Goal: Connect with others: Connect with other users

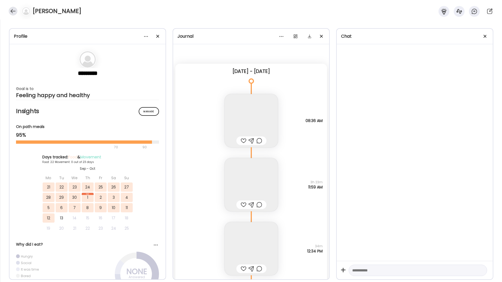
scroll to position [15576, 0]
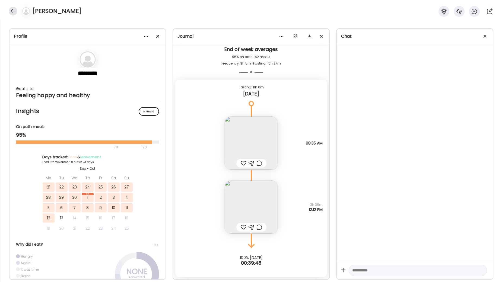
click at [11, 11] on div at bounding box center [13, 11] width 9 height 9
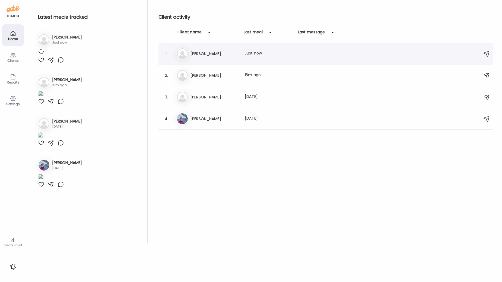
click at [220, 56] on h3 "[PERSON_NAME]" at bounding box center [214, 53] width 48 height 7
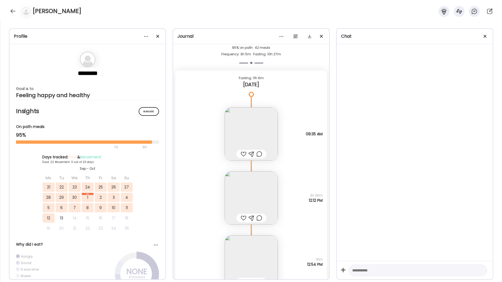
scroll to position [15640, 0]
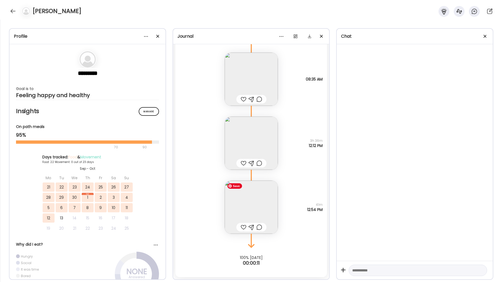
click at [252, 209] on img at bounding box center [251, 207] width 53 height 53
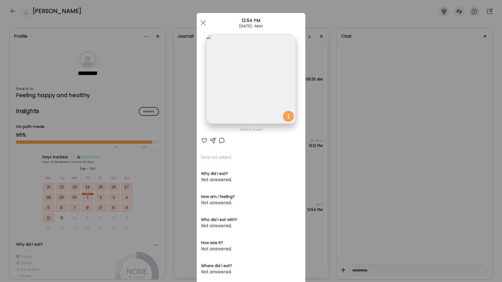
click at [202, 24] on span at bounding box center [203, 22] width 5 height 5
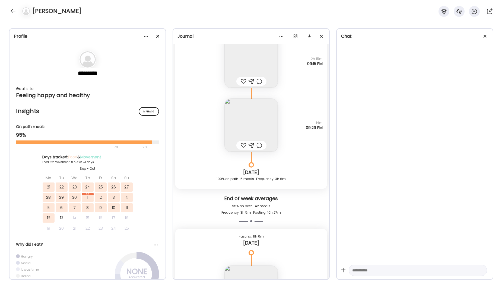
scroll to position [15421, 0]
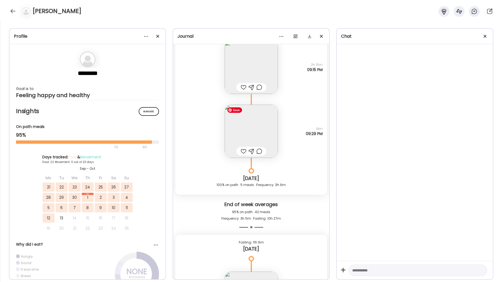
click at [250, 132] on img at bounding box center [251, 131] width 53 height 53
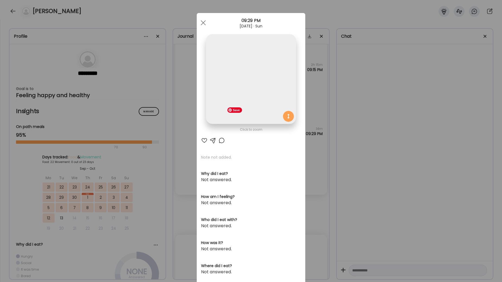
scroll to position [2, 0]
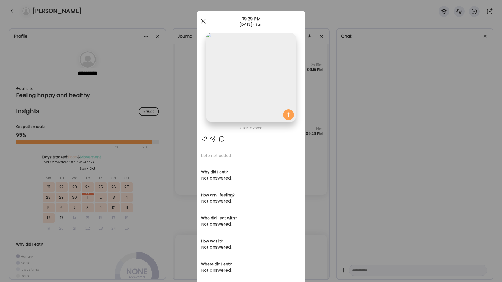
click at [201, 21] on div at bounding box center [203, 21] width 11 height 11
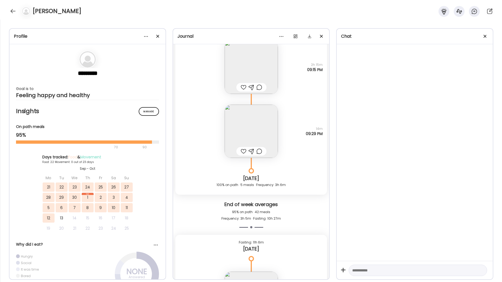
click at [7, 9] on div "[PERSON_NAME]" at bounding box center [251, 10] width 502 height 20
click at [12, 11] on div at bounding box center [13, 11] width 9 height 9
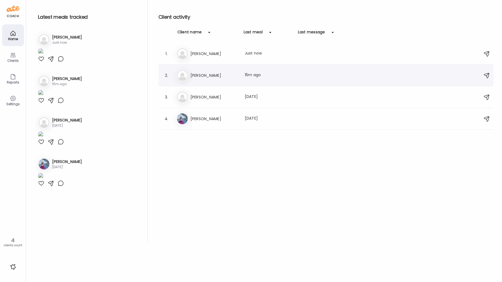
click at [219, 75] on h3 "[PERSON_NAME]" at bounding box center [214, 75] width 48 height 7
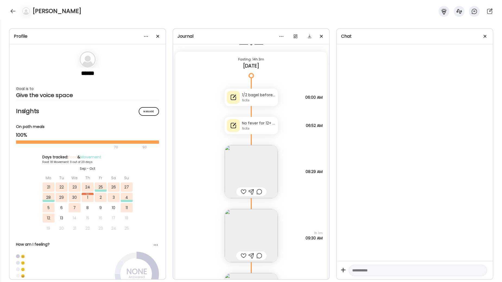
scroll to position [15532, 0]
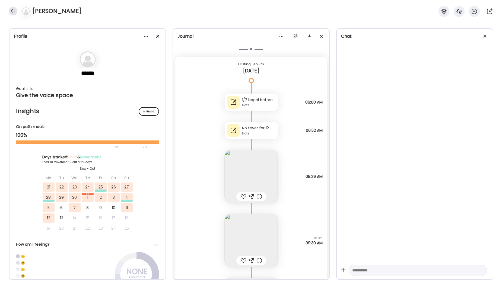
click at [13, 11] on div at bounding box center [13, 11] width 9 height 9
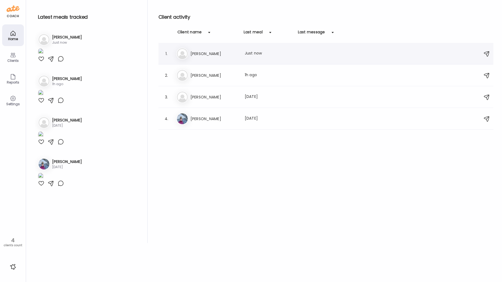
click at [203, 52] on h3 "[PERSON_NAME]" at bounding box center [214, 53] width 48 height 7
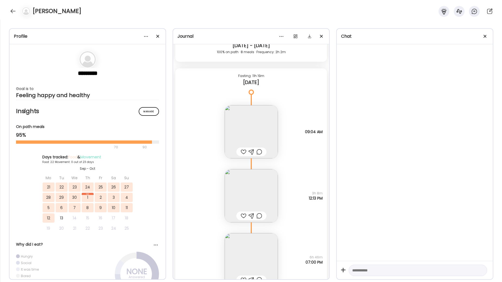
scroll to position [15165, 0]
click at [250, 129] on img at bounding box center [251, 130] width 53 height 53
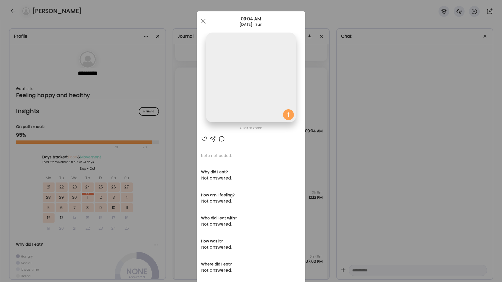
scroll to position [1, 0]
click at [242, 90] on img at bounding box center [251, 78] width 90 height 90
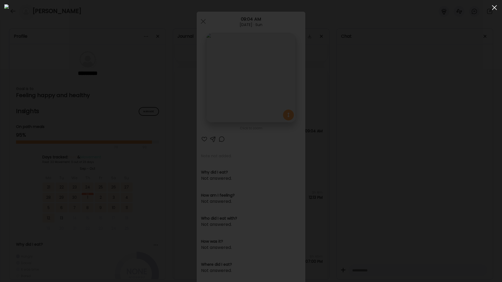
click at [494, 8] on span at bounding box center [494, 7] width 5 height 5
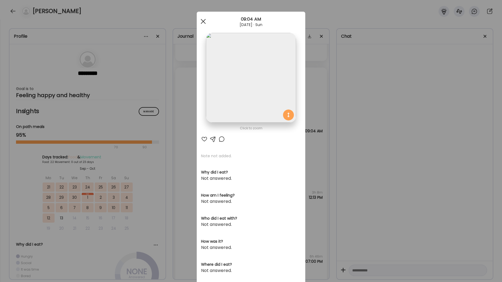
drag, startPoint x: 204, startPoint y: 23, endPoint x: 204, endPoint y: 57, distance: 33.9
click at [204, 23] on div at bounding box center [203, 21] width 11 height 11
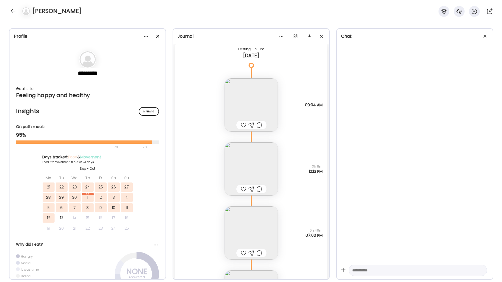
scroll to position [15222, 0]
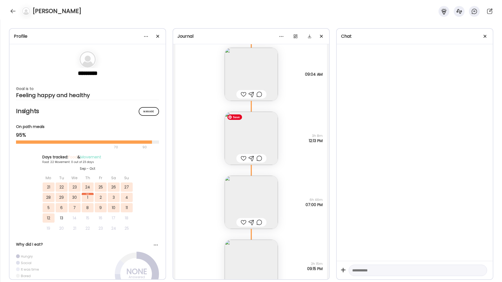
click at [255, 137] on img at bounding box center [251, 138] width 53 height 53
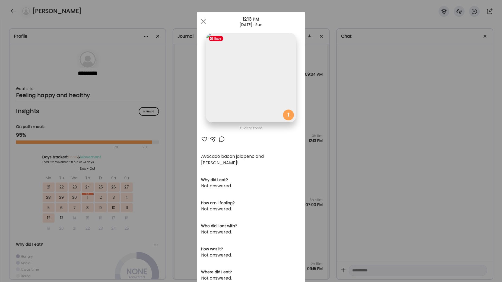
click at [263, 102] on img at bounding box center [251, 78] width 90 height 90
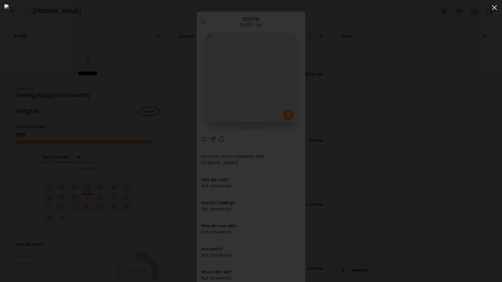
click at [494, 8] on span at bounding box center [494, 7] width 5 height 5
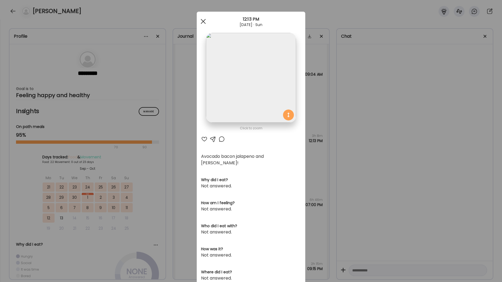
drag, startPoint x: 205, startPoint y: 22, endPoint x: 205, endPoint y: 26, distance: 4.2
click at [205, 22] on div at bounding box center [203, 21] width 11 height 11
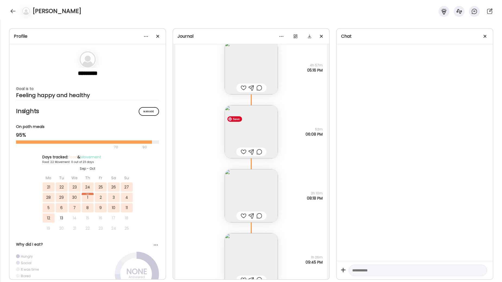
scroll to position [14904, 0]
click at [248, 129] on img at bounding box center [251, 130] width 53 height 53
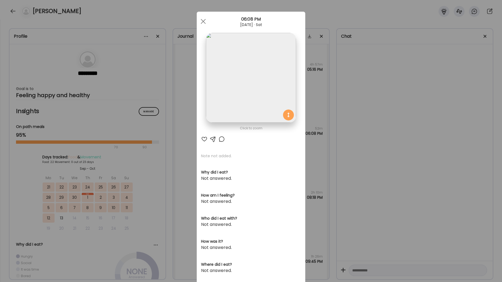
click at [243, 102] on img at bounding box center [251, 78] width 90 height 90
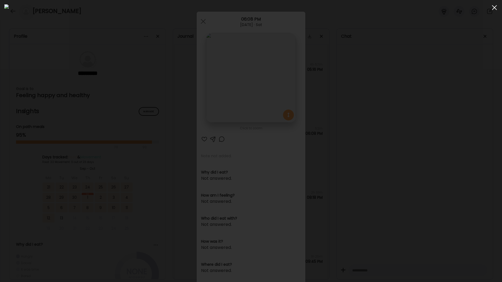
click at [494, 8] on span at bounding box center [494, 7] width 5 height 5
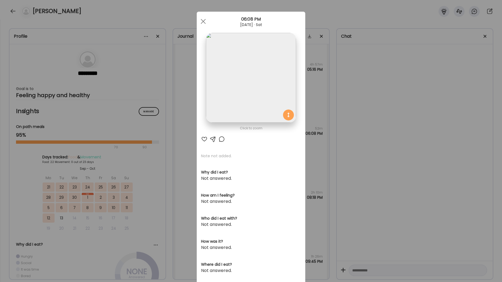
click at [203, 21] on span at bounding box center [203, 21] width 5 height 5
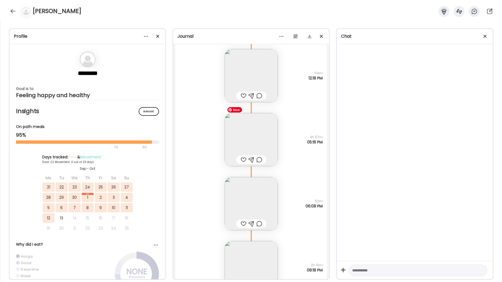
scroll to position [14830, 0]
click at [254, 141] on img at bounding box center [251, 140] width 53 height 53
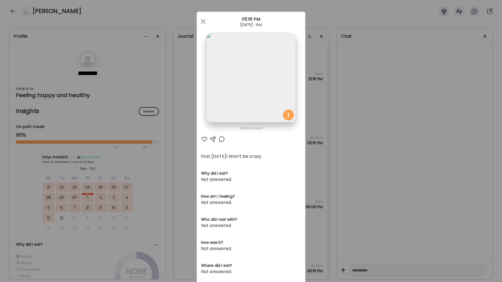
drag, startPoint x: 202, startPoint y: 20, endPoint x: 202, endPoint y: 27, distance: 7.1
click at [202, 20] on span at bounding box center [203, 21] width 5 height 5
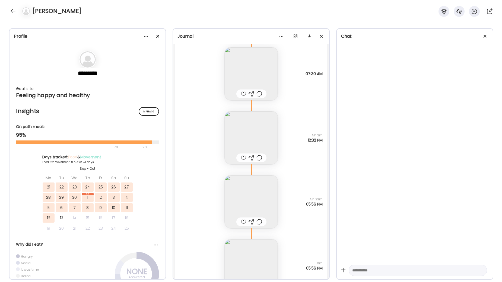
scroll to position [14285, 0]
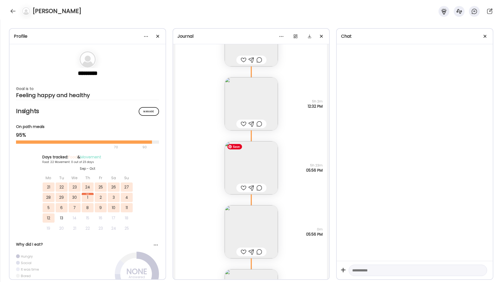
click at [247, 168] on img at bounding box center [251, 167] width 53 height 53
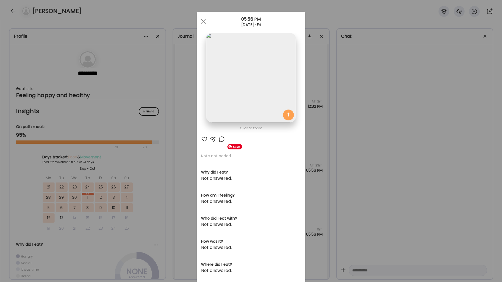
scroll to position [1, 0]
click at [204, 21] on span at bounding box center [203, 21] width 5 height 5
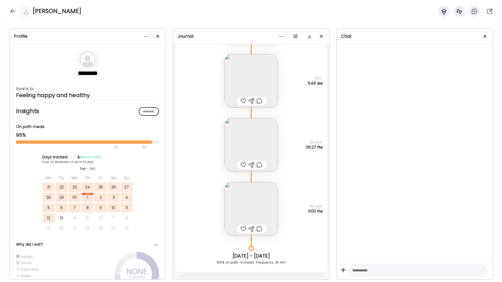
scroll to position [13980, 0]
click at [247, 207] on img at bounding box center [251, 211] width 53 height 53
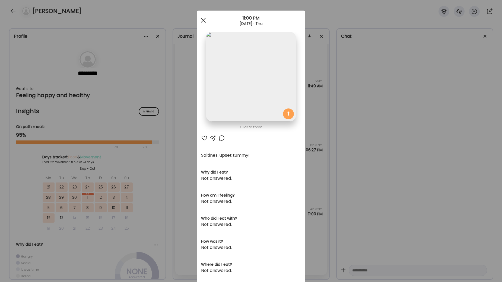
click at [201, 20] on div at bounding box center [203, 20] width 11 height 11
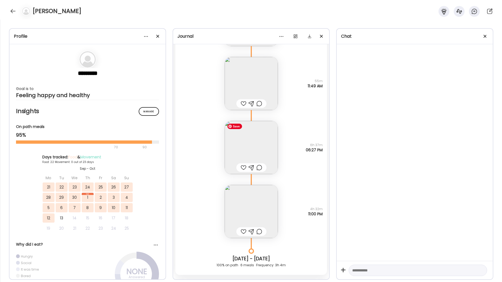
click at [251, 145] on img at bounding box center [251, 147] width 53 height 53
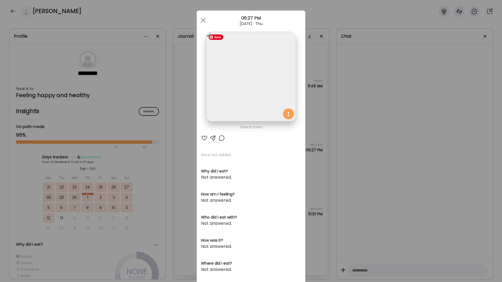
click at [257, 79] on img at bounding box center [251, 77] width 90 height 90
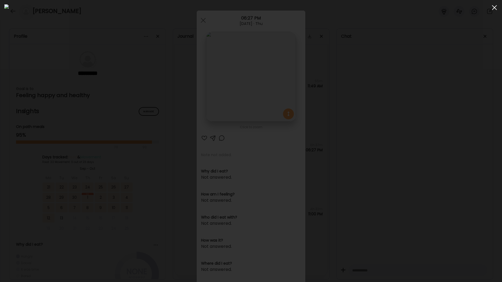
click at [494, 7] on div at bounding box center [494, 7] width 11 height 11
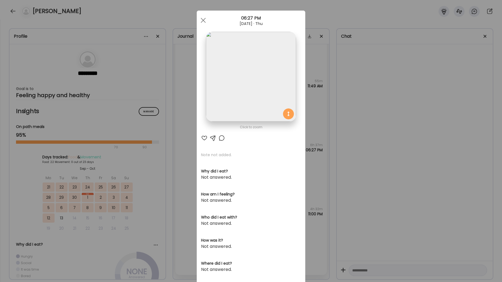
click at [203, 23] on div at bounding box center [203, 20] width 11 height 11
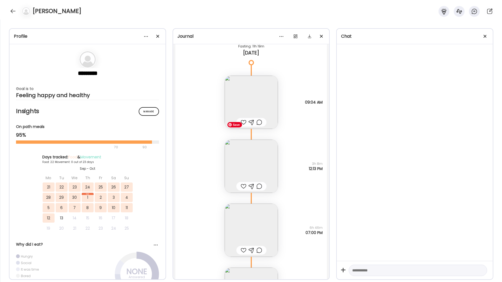
scroll to position [15192, 0]
click at [257, 163] on img at bounding box center [251, 167] width 53 height 53
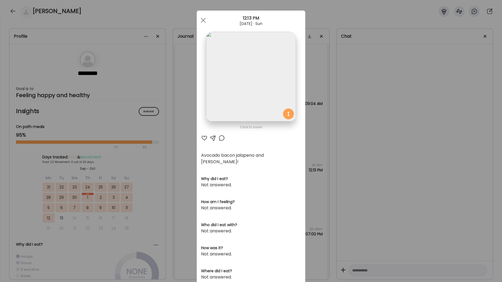
scroll to position [3, 0]
drag, startPoint x: 203, startPoint y: 20, endPoint x: 212, endPoint y: 50, distance: 31.0
click at [203, 20] on span at bounding box center [203, 19] width 5 height 5
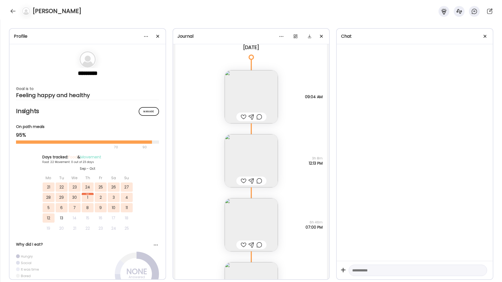
scroll to position [15172, 0]
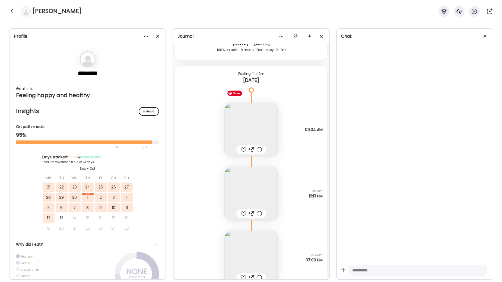
click at [260, 135] on img at bounding box center [251, 129] width 53 height 53
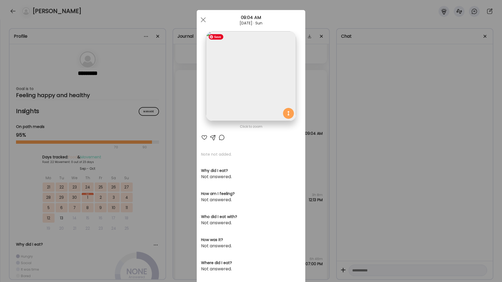
click at [261, 93] on img at bounding box center [251, 76] width 90 height 90
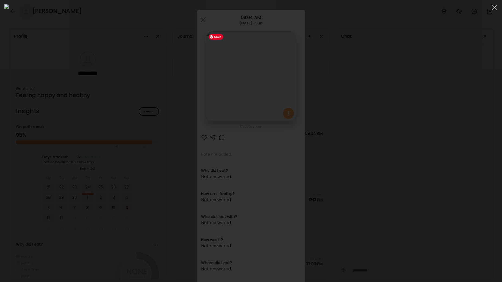
scroll to position [15165, 0]
click at [495, 7] on div at bounding box center [494, 7] width 11 height 11
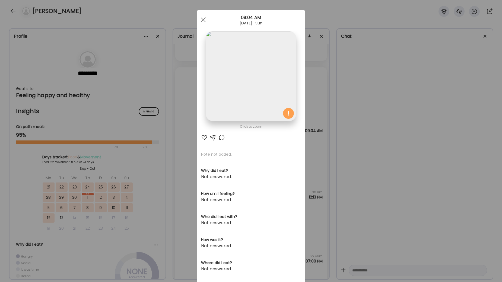
click at [202, 23] on div at bounding box center [203, 19] width 11 height 11
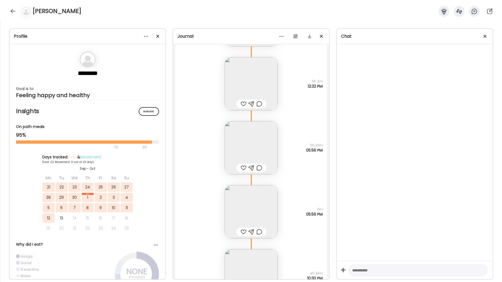
scroll to position [14308, 0]
click at [249, 142] on img at bounding box center [251, 144] width 53 height 53
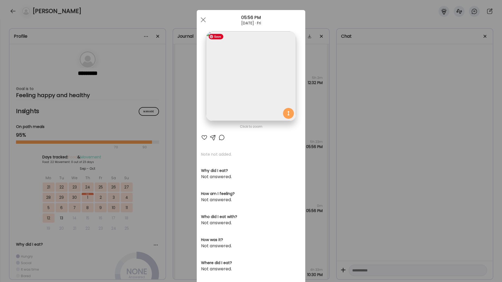
click at [264, 83] on img at bounding box center [251, 76] width 90 height 90
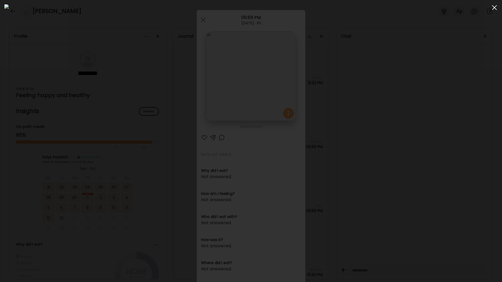
click at [493, 9] on span at bounding box center [494, 7] width 5 height 5
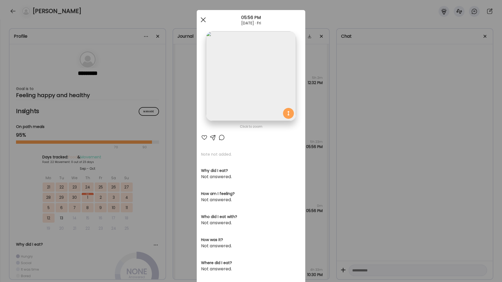
click at [204, 19] on span at bounding box center [203, 19] width 5 height 5
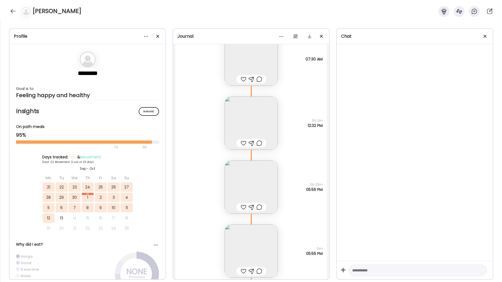
scroll to position [14266, 0]
click at [251, 124] on img at bounding box center [251, 122] width 53 height 53
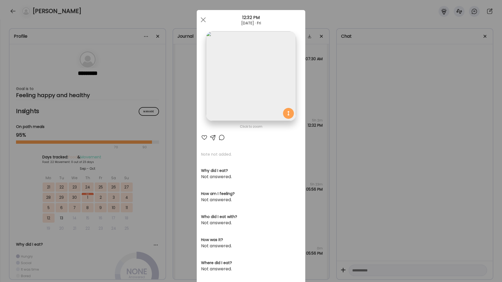
drag, startPoint x: 202, startPoint y: 21, endPoint x: 220, endPoint y: 76, distance: 57.5
click at [202, 21] on div at bounding box center [203, 19] width 11 height 11
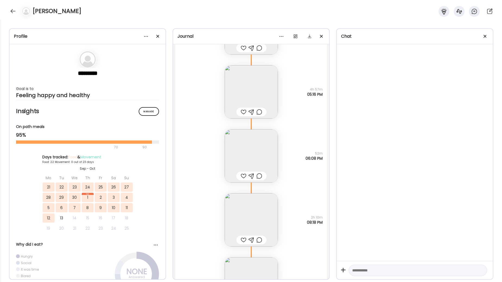
scroll to position [14880, 0]
click at [252, 158] on img at bounding box center [251, 154] width 53 height 53
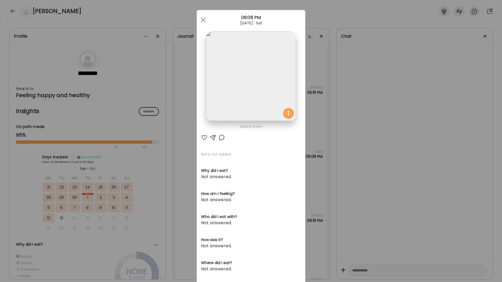
drag, startPoint x: 202, startPoint y: 19, endPoint x: 222, endPoint y: 70, distance: 55.0
click at [202, 19] on span at bounding box center [203, 19] width 5 height 5
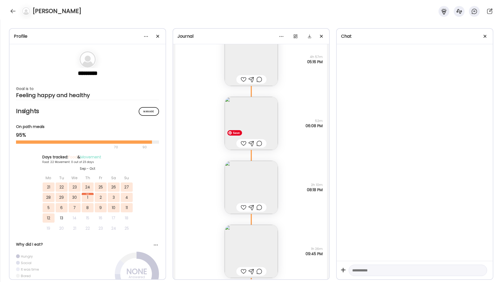
scroll to position [14915, 0]
click at [246, 188] on img at bounding box center [251, 183] width 53 height 53
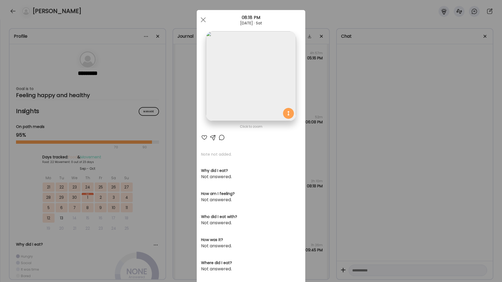
click at [203, 20] on span at bounding box center [203, 19] width 5 height 5
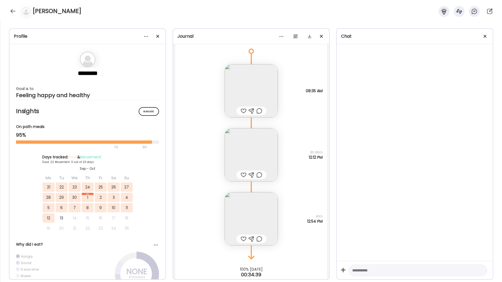
scroll to position [15640, 0]
